Goal: Transaction & Acquisition: Purchase product/service

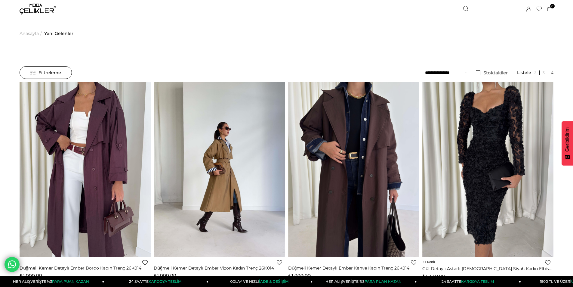
click at [40, 8] on img at bounding box center [38, 9] width 36 height 11
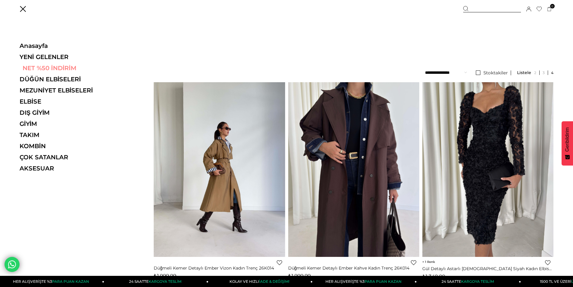
click at [42, 70] on link "NET %50 İNDİRİM" at bounding box center [61, 67] width 83 height 7
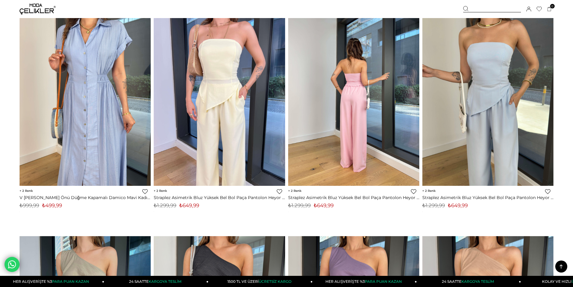
scroll to position [2346, 0]
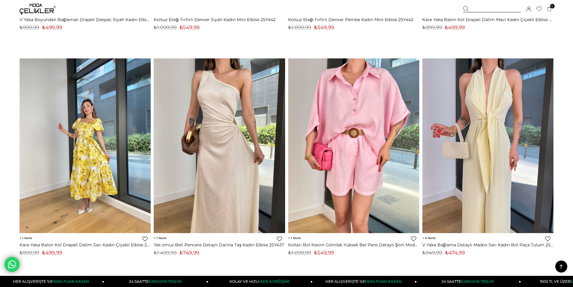
scroll to position [4330, 0]
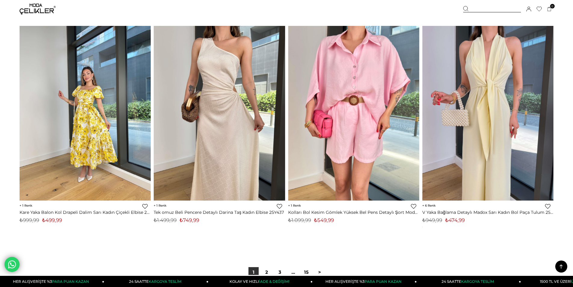
click at [80, 147] on img at bounding box center [85, 113] width 131 height 175
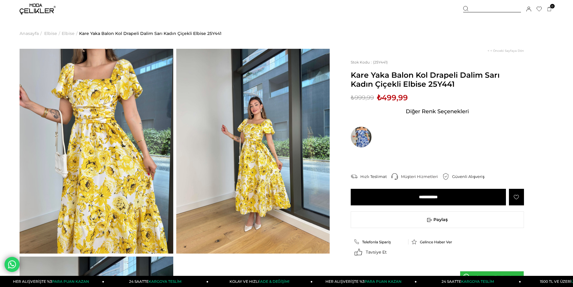
click at [359, 138] on img at bounding box center [361, 136] width 21 height 21
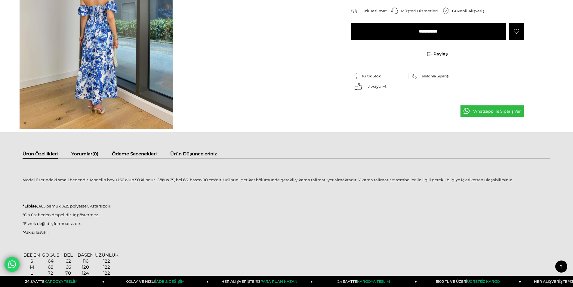
scroll to position [211, 0]
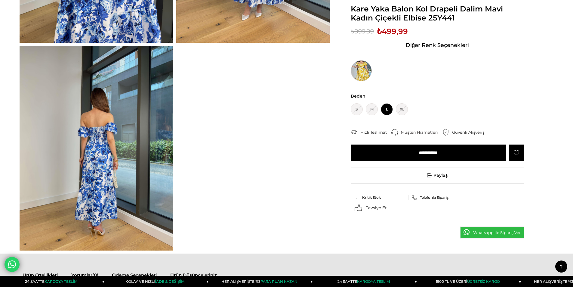
click at [357, 69] on img at bounding box center [361, 70] width 21 height 21
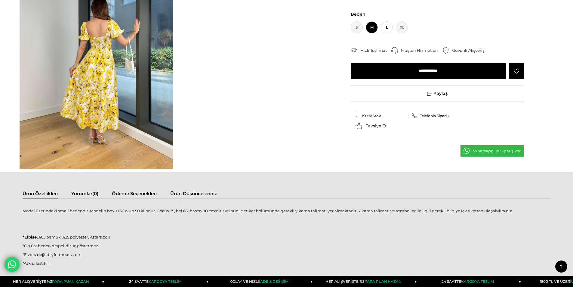
scroll to position [301, 0]
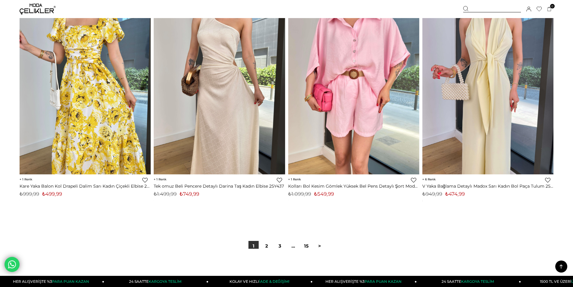
scroll to position [4375, 0]
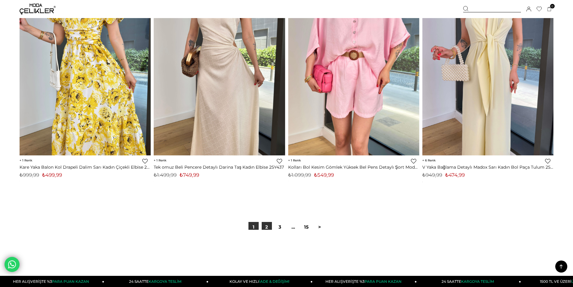
click at [267, 229] on link "2" at bounding box center [267, 227] width 10 height 10
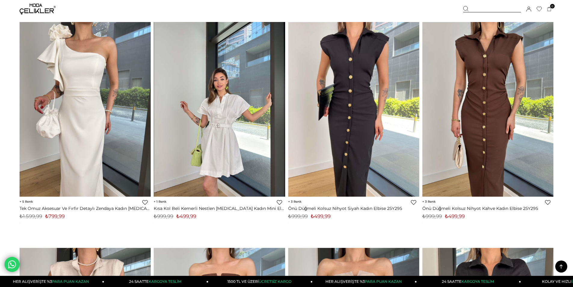
scroll to position [3669, 0]
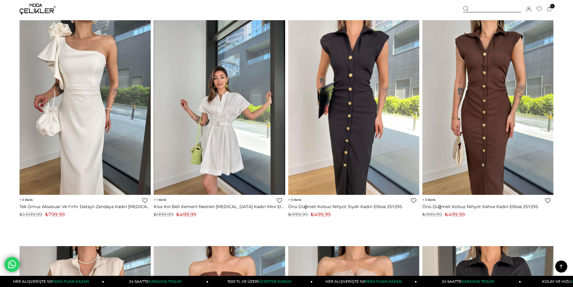
click at [221, 162] on img at bounding box center [219, 107] width 131 height 175
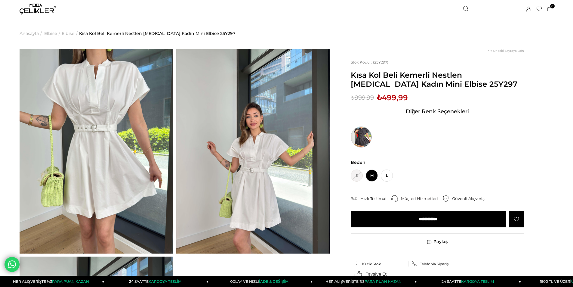
click at [366, 137] on img at bounding box center [361, 136] width 21 height 21
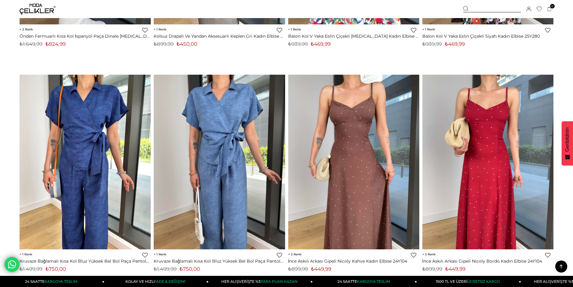
scroll to position [4471, 0]
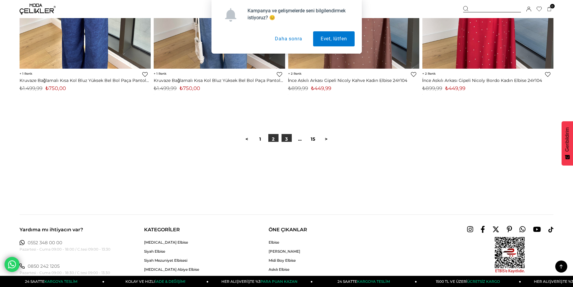
click at [285, 138] on link "3" at bounding box center [286, 139] width 10 height 10
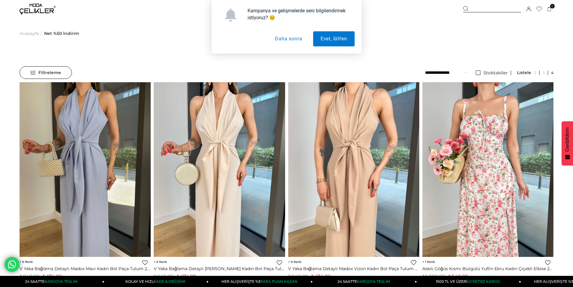
click at [284, 39] on button "Daha sonra" at bounding box center [288, 38] width 42 height 15
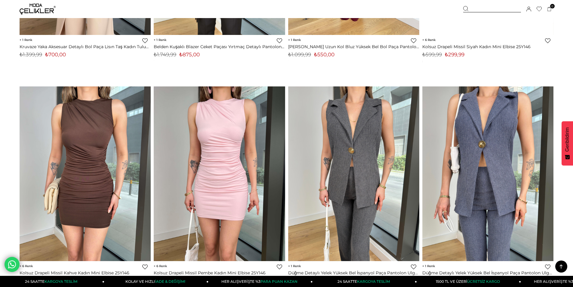
scroll to position [2075, 0]
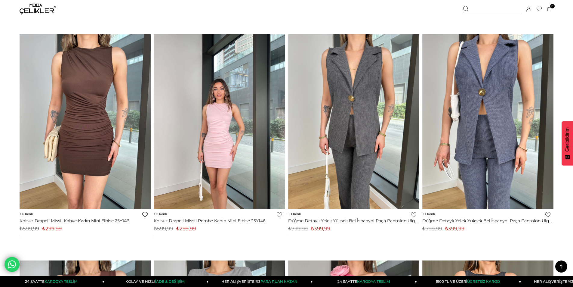
click at [232, 140] on img at bounding box center [219, 121] width 131 height 175
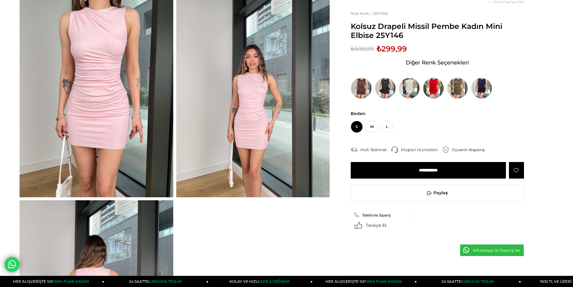
scroll to position [150, 0]
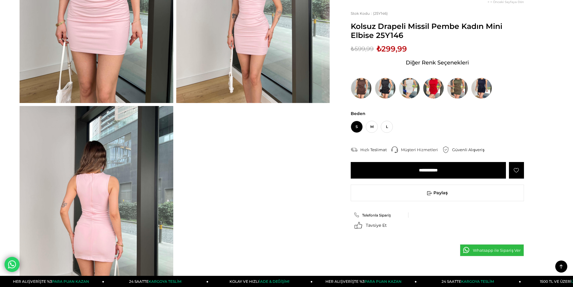
click at [94, 220] on img at bounding box center [97, 208] width 154 height 204
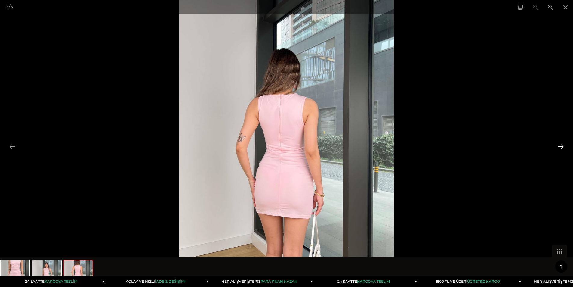
click at [561, 148] on button at bounding box center [560, 146] width 13 height 12
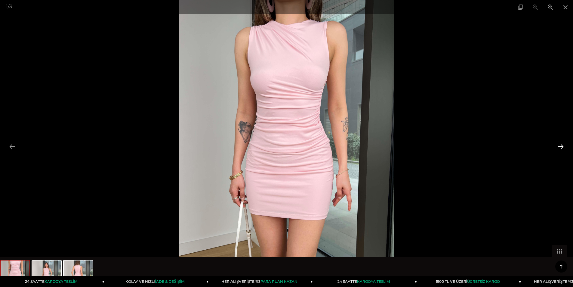
click at [561, 148] on button at bounding box center [560, 146] width 13 height 12
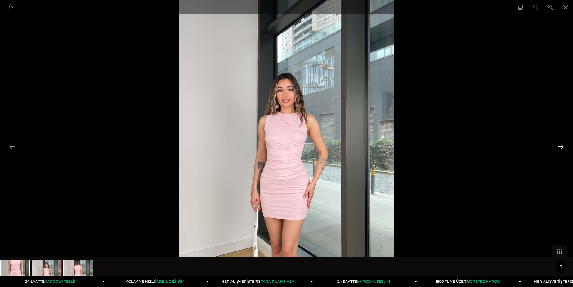
click at [561, 148] on button at bounding box center [560, 146] width 13 height 12
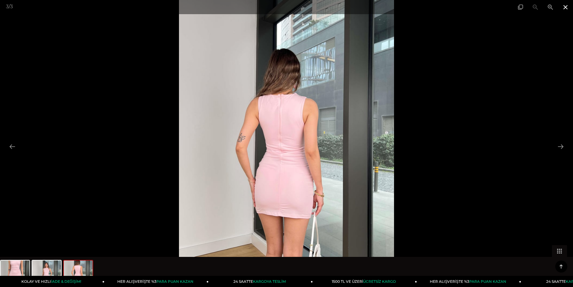
click at [563, 9] on span at bounding box center [565, 7] width 15 height 14
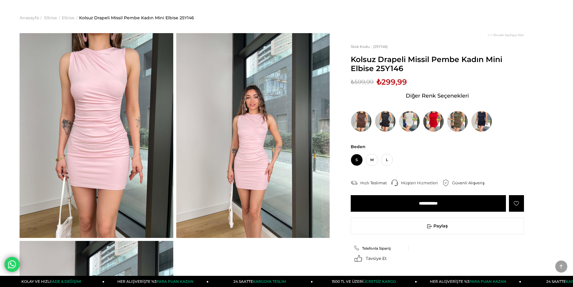
scroll to position [0, 0]
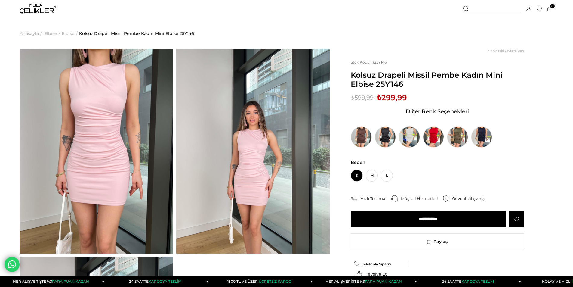
click at [411, 138] on img at bounding box center [409, 136] width 21 height 21
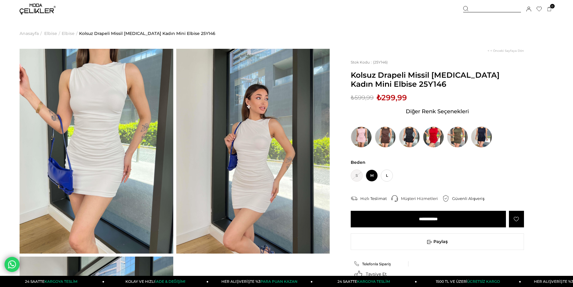
click at [485, 138] on img at bounding box center [481, 136] width 21 height 21
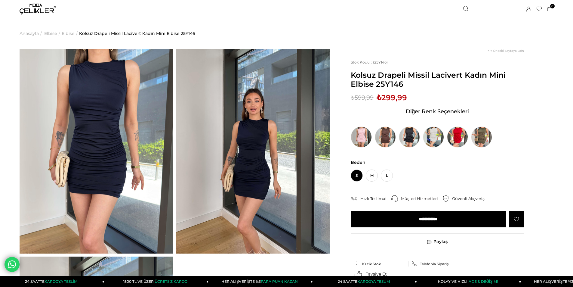
click at [34, 8] on img at bounding box center [38, 9] width 36 height 11
